Goal: Information Seeking & Learning: Compare options

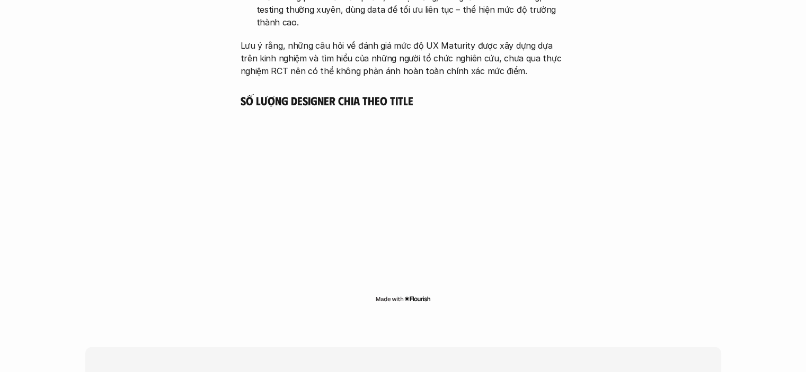
scroll to position [2913, 0]
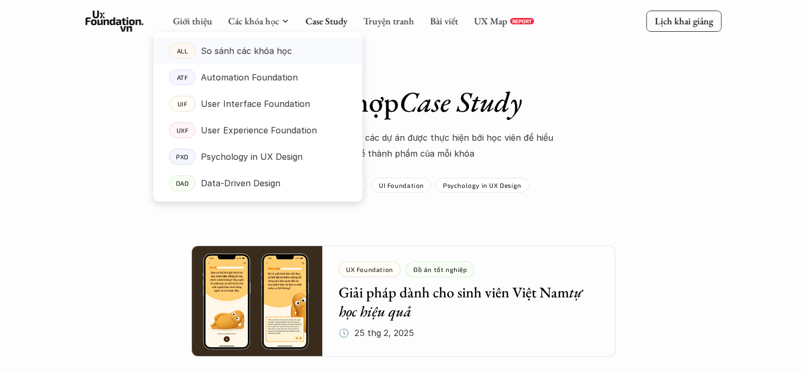
click at [268, 48] on p "So sánh các khóa học" at bounding box center [246, 51] width 91 height 16
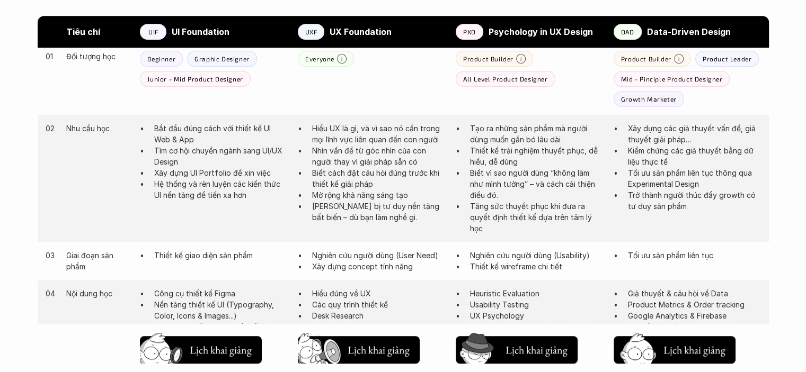
scroll to position [477, 0]
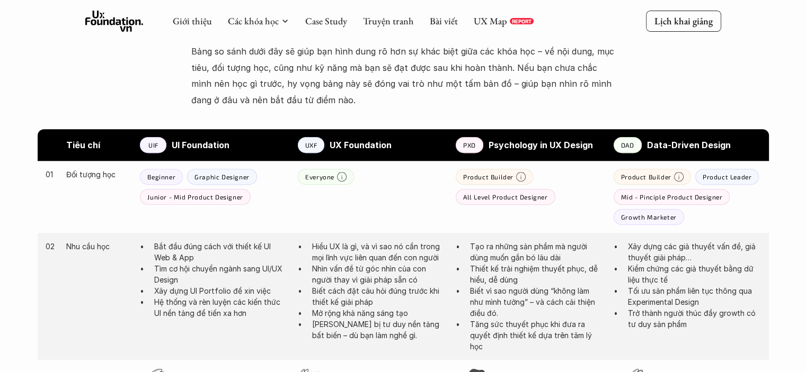
click at [528, 194] on p "All Level Product Designer" at bounding box center [505, 196] width 85 height 7
click at [542, 264] on p "Thiết kế trải nghiệm thuyết phục, dễ hiểu, dễ dùng" at bounding box center [536, 274] width 133 height 22
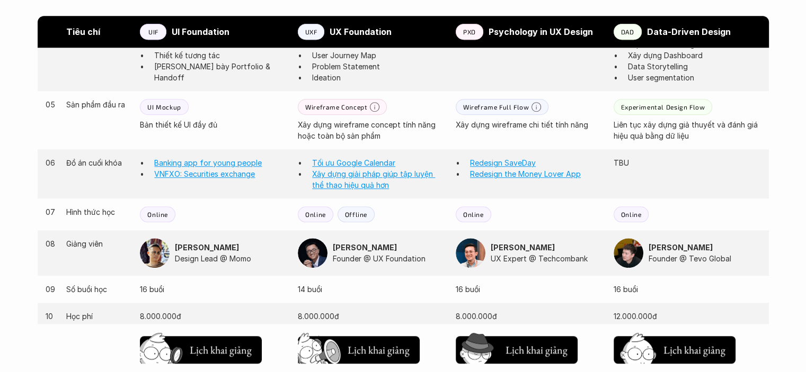
scroll to position [900, 0]
click at [362, 211] on p "Offline" at bounding box center [356, 213] width 22 height 7
click at [469, 215] on p "Online" at bounding box center [473, 213] width 21 height 7
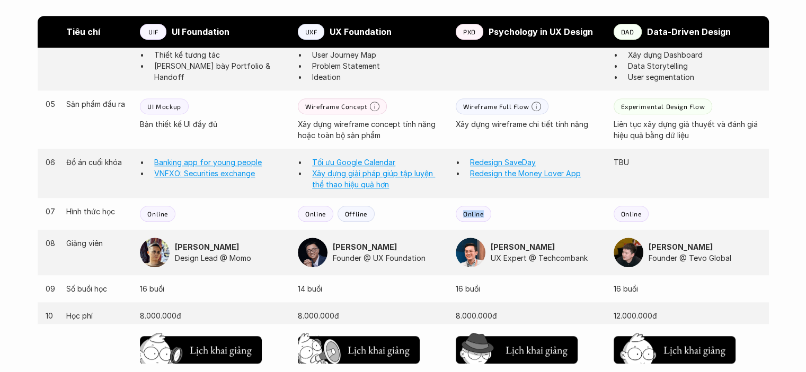
click at [589, 222] on div "07 Hình thức học Online Online Offline Online Online" at bounding box center [403, 214] width 731 height 32
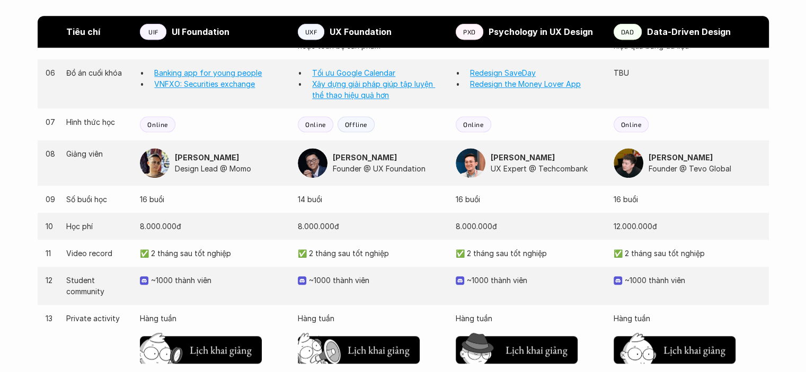
scroll to position [1006, 0]
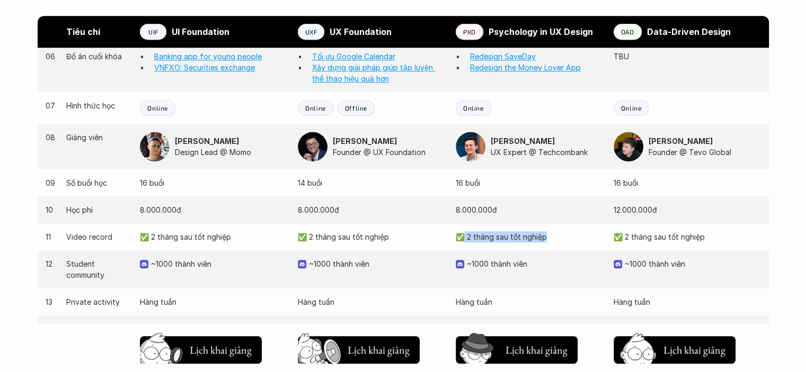
drag, startPoint x: 478, startPoint y: 239, endPoint x: 464, endPoint y: 241, distance: 13.9
click at [464, 241] on p "✅ 2 tháng sau tốt nghiệp" at bounding box center [528, 236] width 147 height 11
click at [520, 255] on div "12 Student community ~1000 thành viên ~1000 thành viên ~1000 thành viên ~1000 t…" at bounding box center [403, 270] width 731 height 38
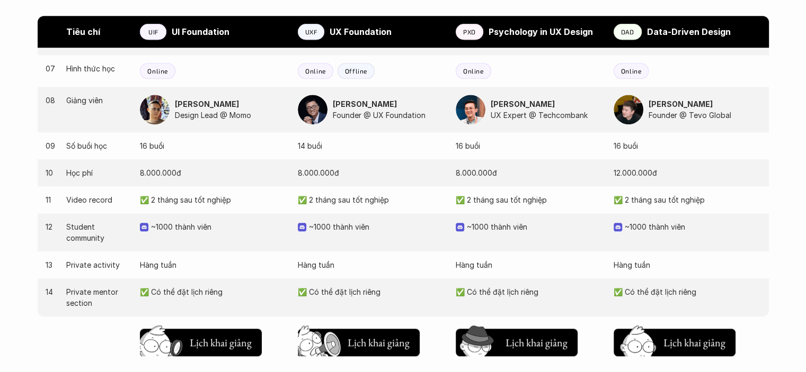
scroll to position [1059, 0]
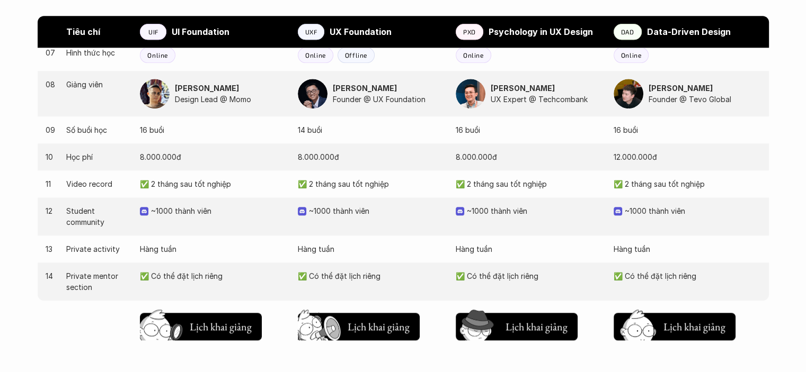
click at [497, 273] on p "✅ Có thể đặt lịch riêng" at bounding box center [528, 276] width 147 height 11
click at [537, 273] on p "✅ Có thể đặt lịch riêng" at bounding box center [528, 276] width 147 height 11
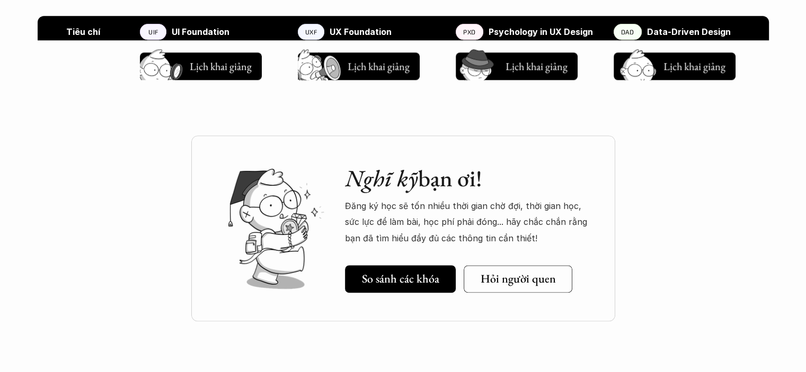
scroll to position [1324, 0]
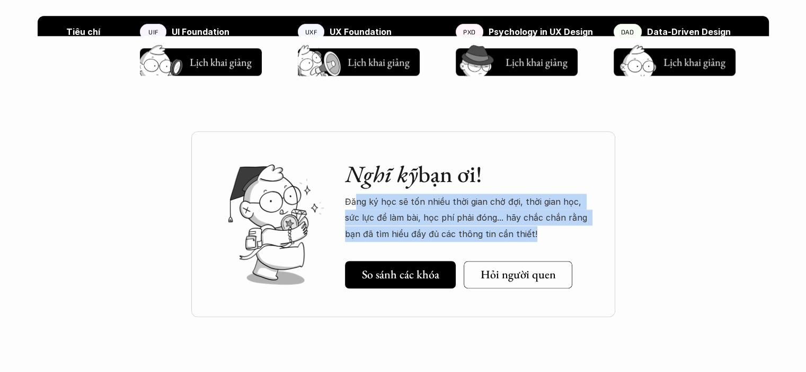
drag, startPoint x: 353, startPoint y: 199, endPoint x: 566, endPoint y: 231, distance: 214.8
click at [566, 231] on p "Đăng ký học sẽ tốn nhiều thời gian chờ đợi, thời gian học, sức lực để làm bài, …" at bounding box center [469, 218] width 249 height 48
click at [567, 231] on p "Đăng ký học sẽ tốn nhiều thời gian chờ đợi, thời gian học, sức lực để làm bài, …" at bounding box center [469, 218] width 249 height 48
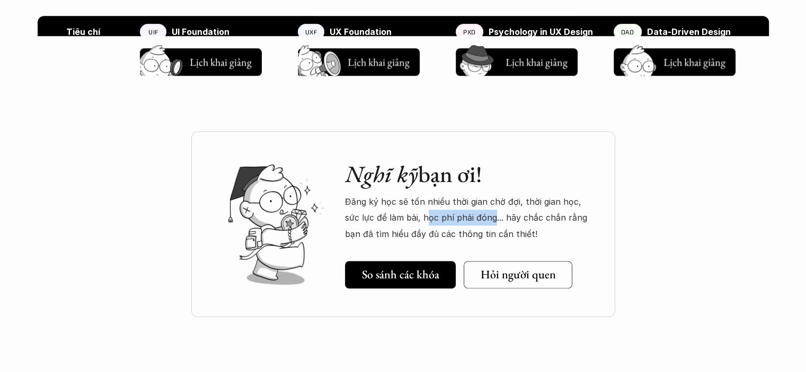
drag, startPoint x: 412, startPoint y: 216, endPoint x: 477, endPoint y: 217, distance: 64.6
click at [477, 217] on p "Đăng ký học sẽ tốn nhiều thời gian chờ đợi, thời gian học, sức lực để làm bài, …" at bounding box center [469, 218] width 249 height 48
click at [504, 228] on p "Đăng ký học sẽ tốn nhiều thời gian chờ đợi, thời gian học, sức lực để làm bài, …" at bounding box center [469, 218] width 249 height 48
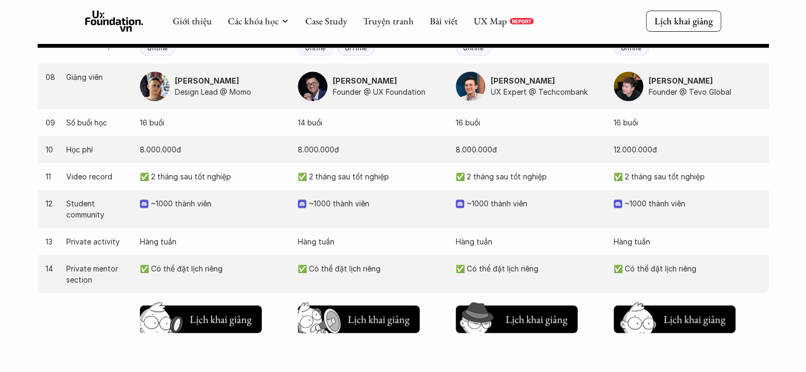
scroll to position [1042, 0]
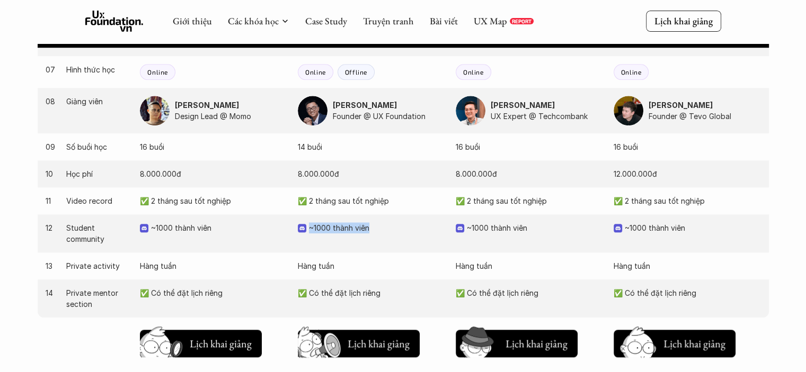
drag, startPoint x: 381, startPoint y: 226, endPoint x: 310, endPoint y: 226, distance: 70.4
click at [310, 226] on p "~1000 thành viên" at bounding box center [377, 227] width 136 height 11
click at [501, 234] on div "12 Student community ~1000 thành viên ~1000 thành viên ~1000 thành viên ~1000 t…" at bounding box center [403, 234] width 731 height 38
drag, startPoint x: 686, startPoint y: 229, endPoint x: 580, endPoint y: 225, distance: 105.5
click at [580, 225] on div "12 Student community ~1000 thành viên ~1000 thành viên ~1000 thành viên ~1000 t…" at bounding box center [403, 234] width 731 height 38
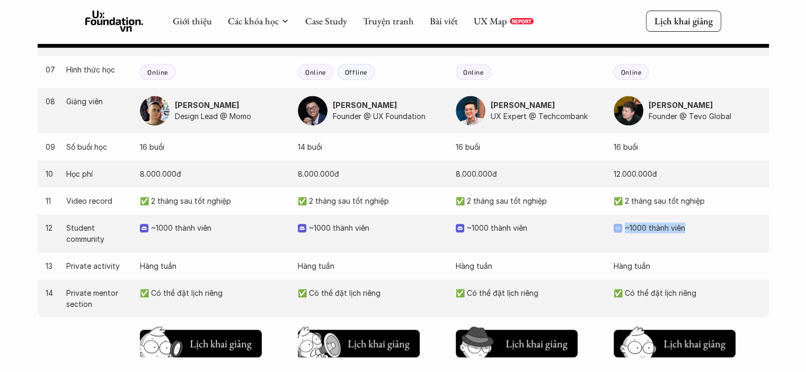
click at [621, 247] on div "12 Student community ~1000 thành viên ~1000 thành viên ~1000 thành viên ~1000 t…" at bounding box center [403, 234] width 731 height 38
drag, startPoint x: 346, startPoint y: 263, endPoint x: 309, endPoint y: 266, distance: 37.3
click at [309, 266] on div "13 Private activity Hàng tuần Hàng tuần Hàng tuần Hàng tuần" at bounding box center [403, 266] width 731 height 27
click at [403, 266] on p "Hàng tuần" at bounding box center [371, 266] width 147 height 11
drag, startPoint x: 358, startPoint y: 267, endPoint x: 284, endPoint y: 267, distance: 73.6
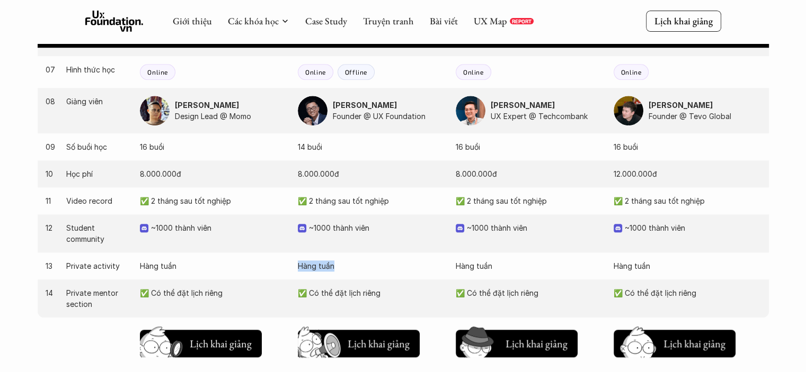
click at [282, 267] on div "13 Private activity Hàng tuần Hàng tuần Hàng tuần Hàng tuần" at bounding box center [403, 266] width 731 height 27
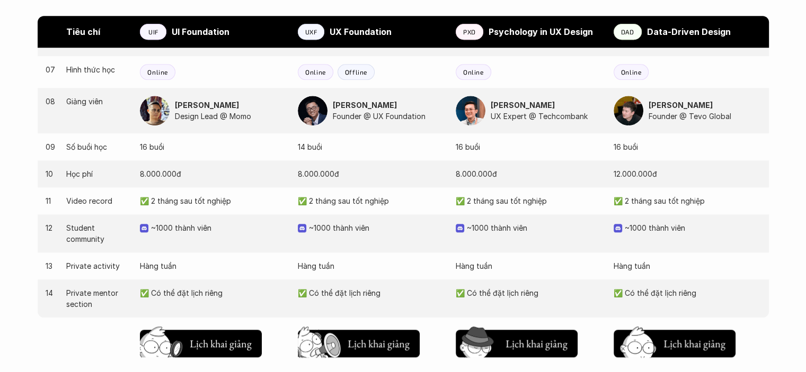
click at [617, 278] on div "13 Private activity Hàng tuần Hàng tuần Hàng tuần Hàng tuần" at bounding box center [403, 266] width 731 height 27
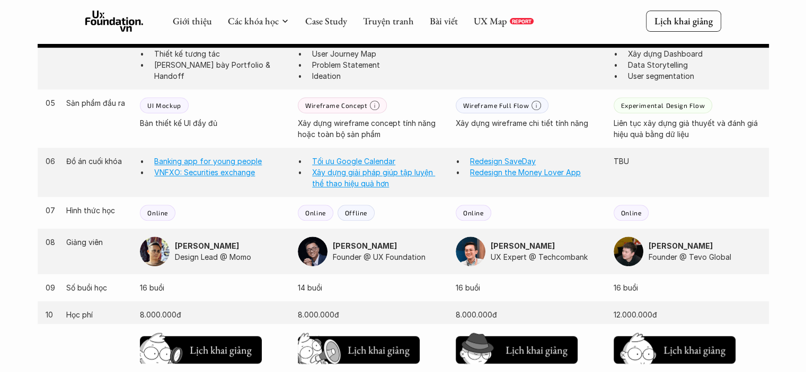
scroll to position [883, 0]
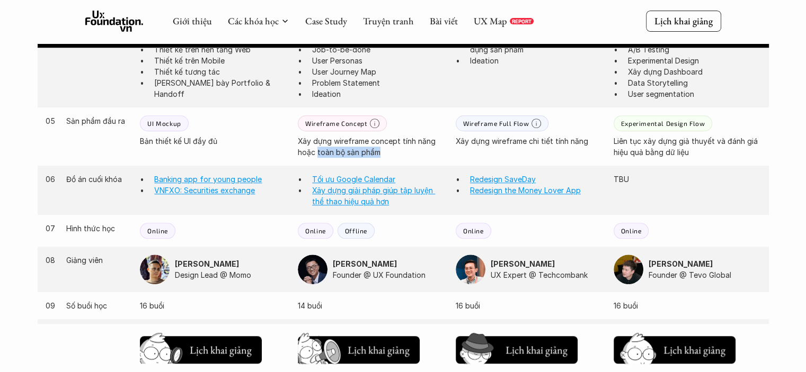
drag, startPoint x: 384, startPoint y: 154, endPoint x: 316, endPoint y: 156, distance: 67.8
click at [316, 156] on p "Xây dựng wireframe concept tính năng hoặc toàn bộ sản phẩm" at bounding box center [371, 147] width 147 height 22
click at [429, 121] on div "Wireframe Concept Xây dựng wireframe concept tính năng hoặc toàn bộ sản phẩm" at bounding box center [371, 136] width 147 height 42
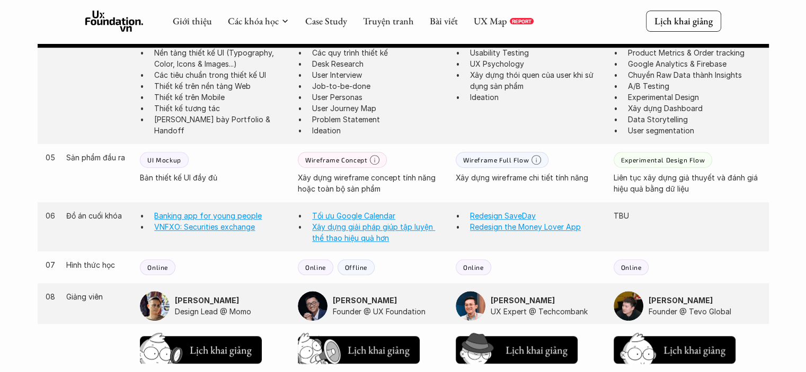
scroll to position [830, 0]
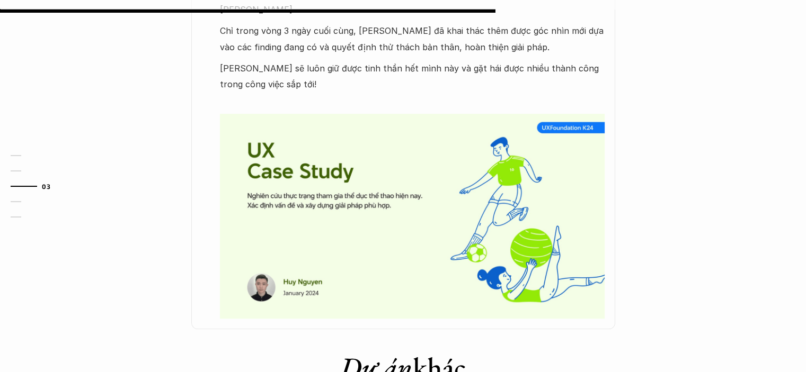
scroll to position [636, 0]
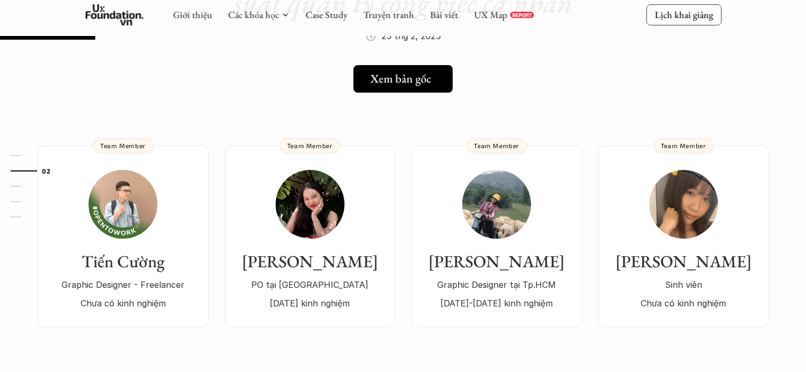
scroll to position [159, 0]
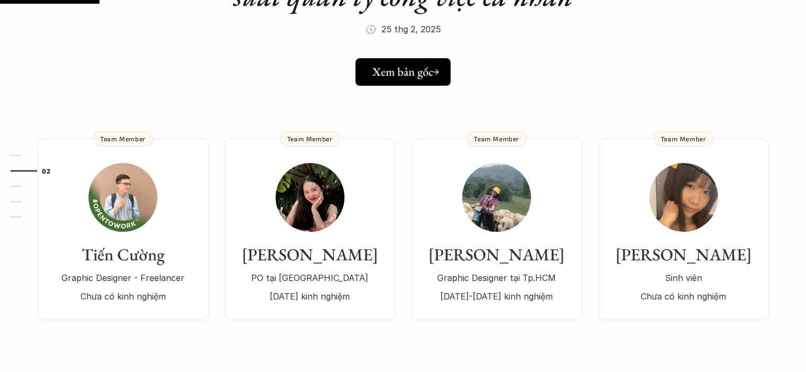
click at [416, 75] on h5 "Xem bản gốc" at bounding box center [402, 72] width 61 height 14
